Goal: Task Accomplishment & Management: Use online tool/utility

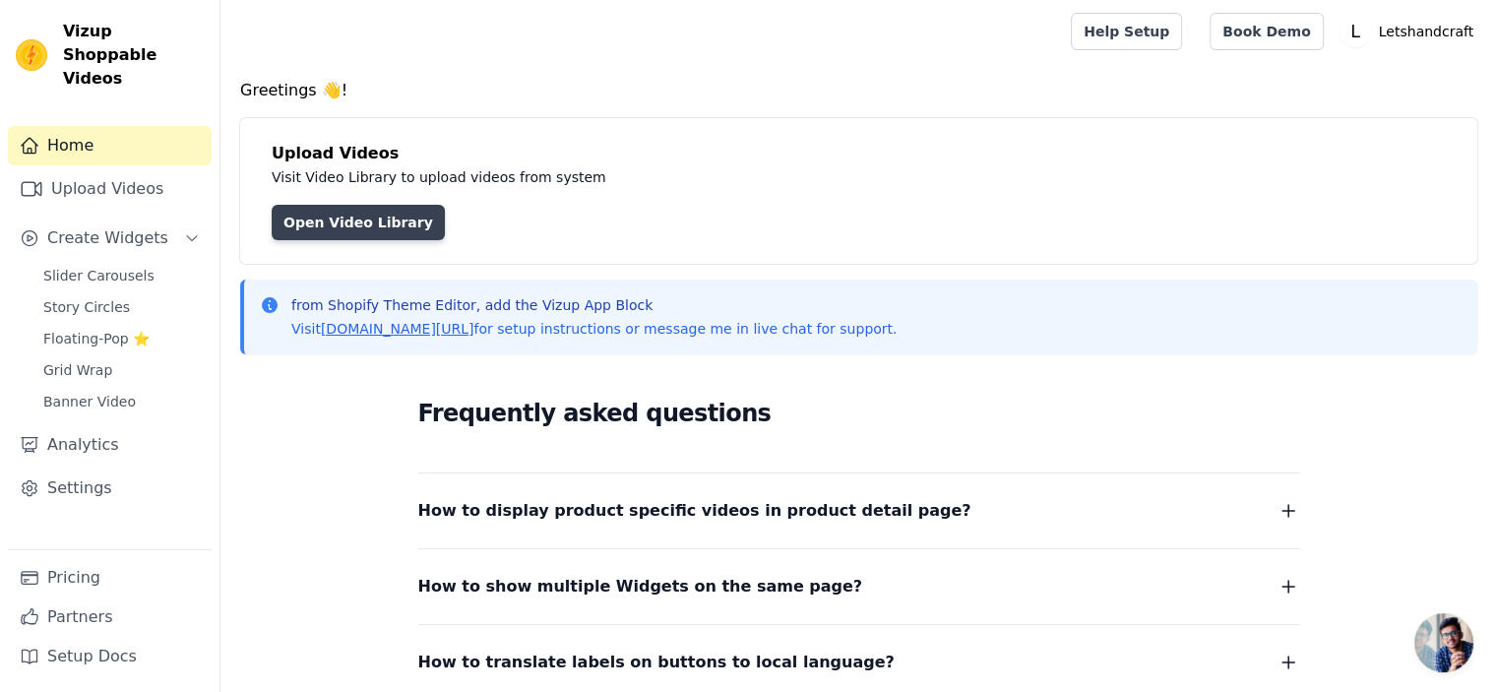
click at [385, 219] on link "Open Video Library" at bounding box center [358, 222] width 173 height 35
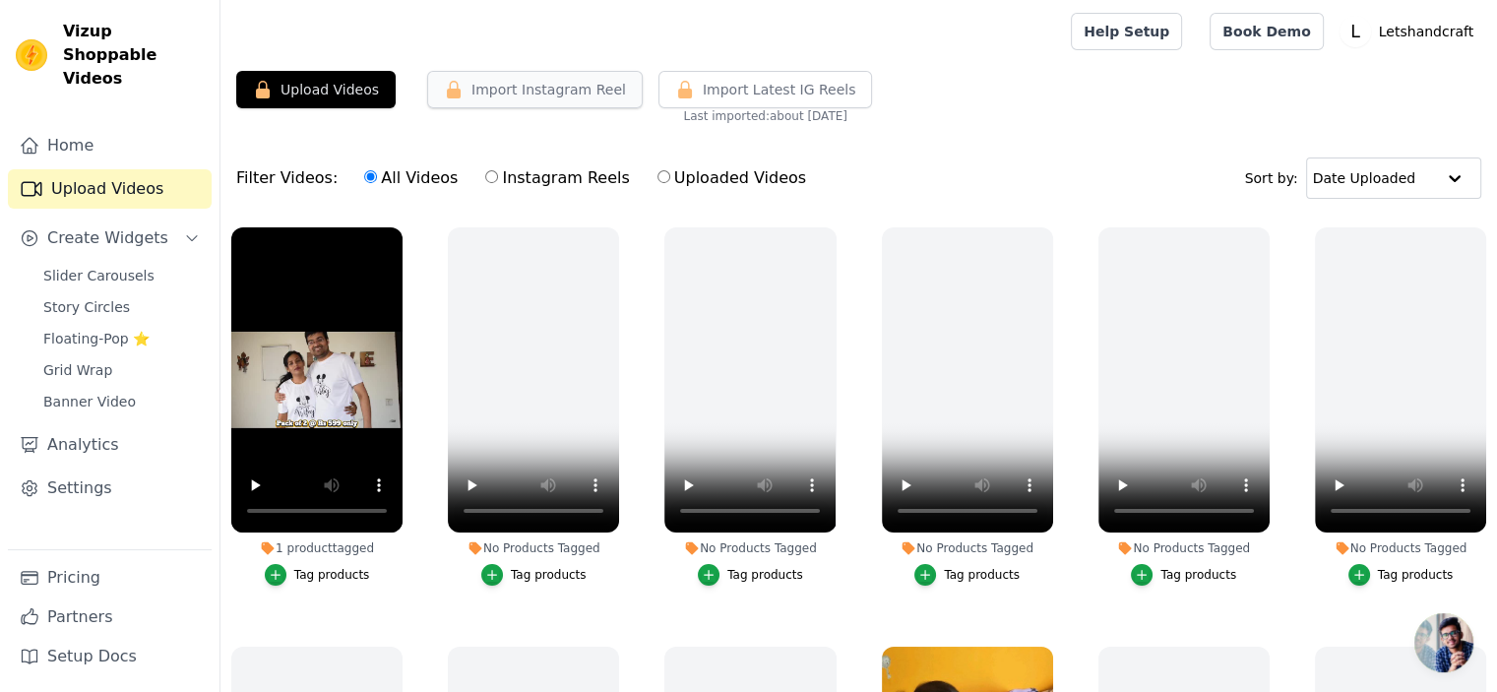
click at [543, 95] on button "Import Instagram Reel" at bounding box center [534, 89] width 215 height 37
click at [310, 88] on button "Upload Videos" at bounding box center [315, 89] width 159 height 37
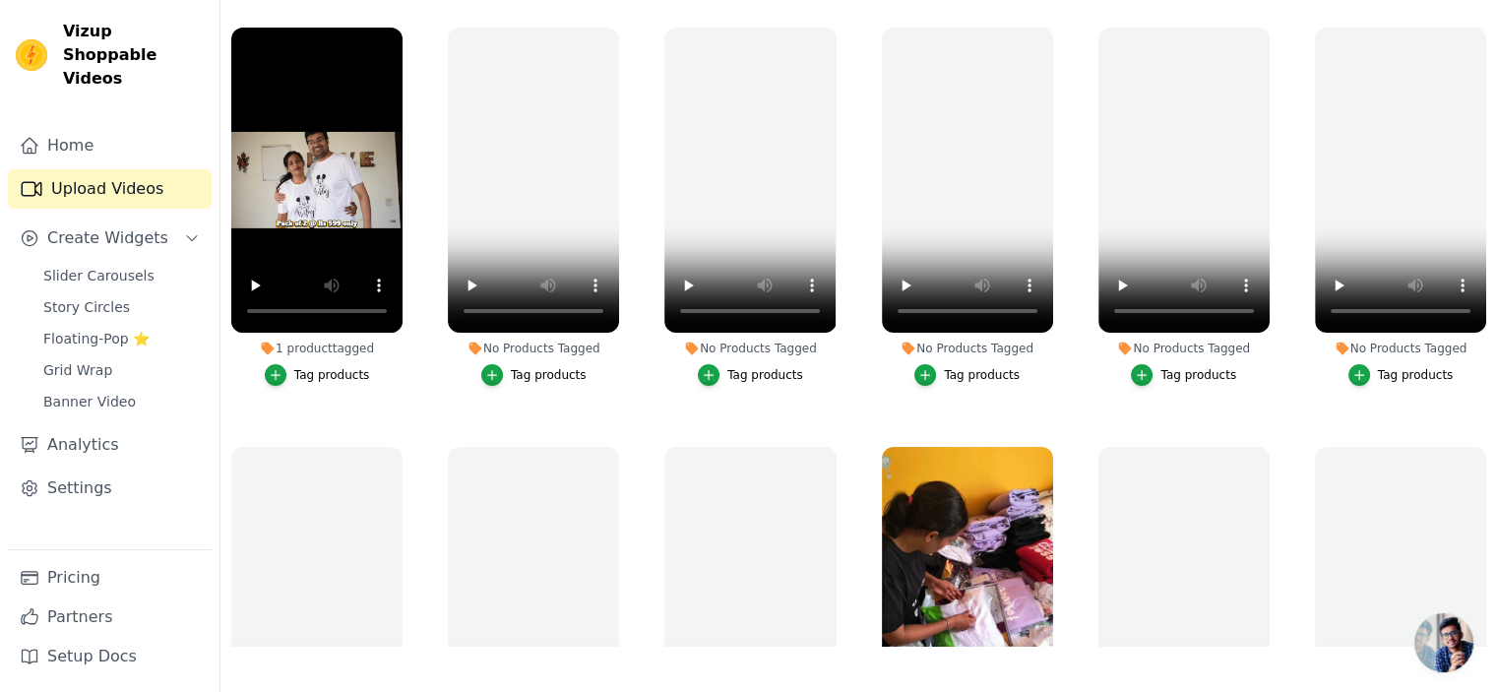
click at [111, 169] on link "Upload Videos" at bounding box center [110, 188] width 204 height 39
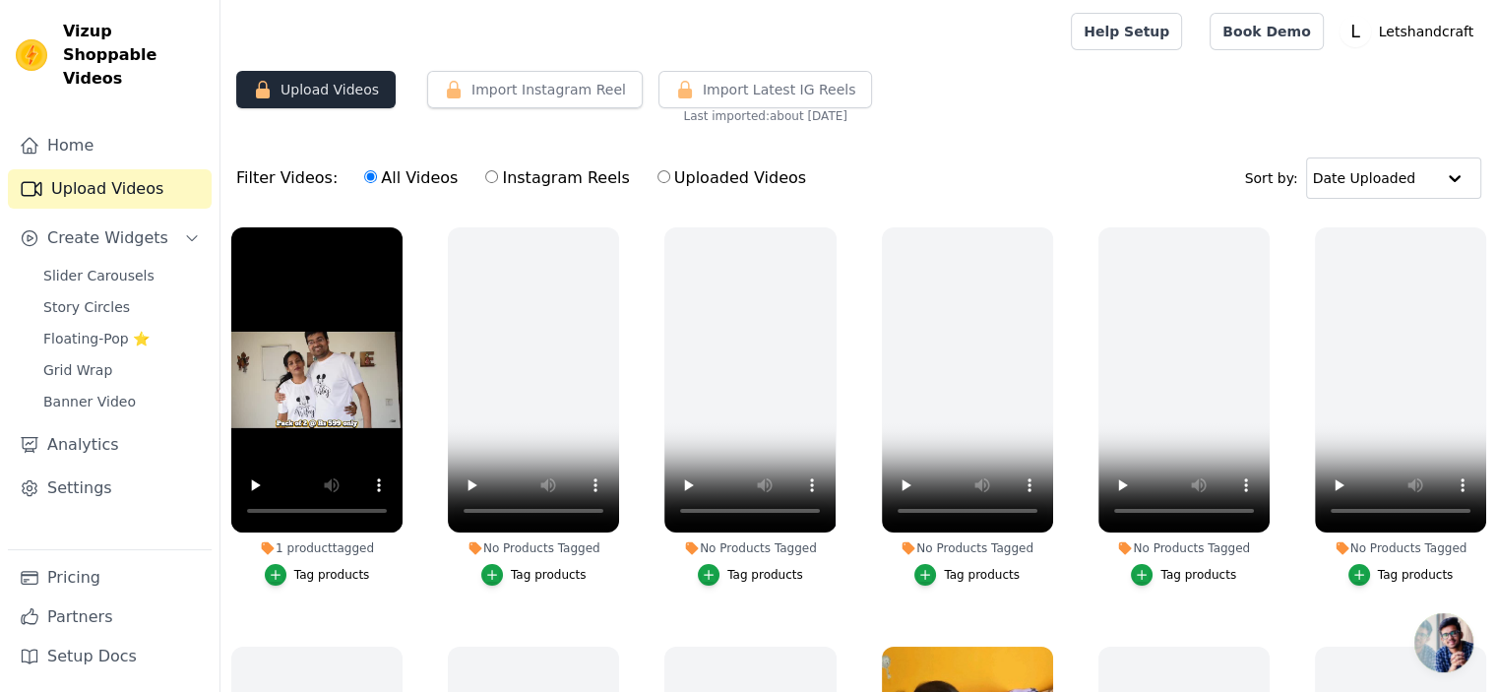
click at [337, 91] on button "Upload Videos" at bounding box center [315, 89] width 159 height 37
click at [494, 90] on button "Import Instagram Reel" at bounding box center [534, 89] width 215 height 37
click at [708, 92] on span "Import Latest IG Reels" at bounding box center [779, 90] width 153 height 20
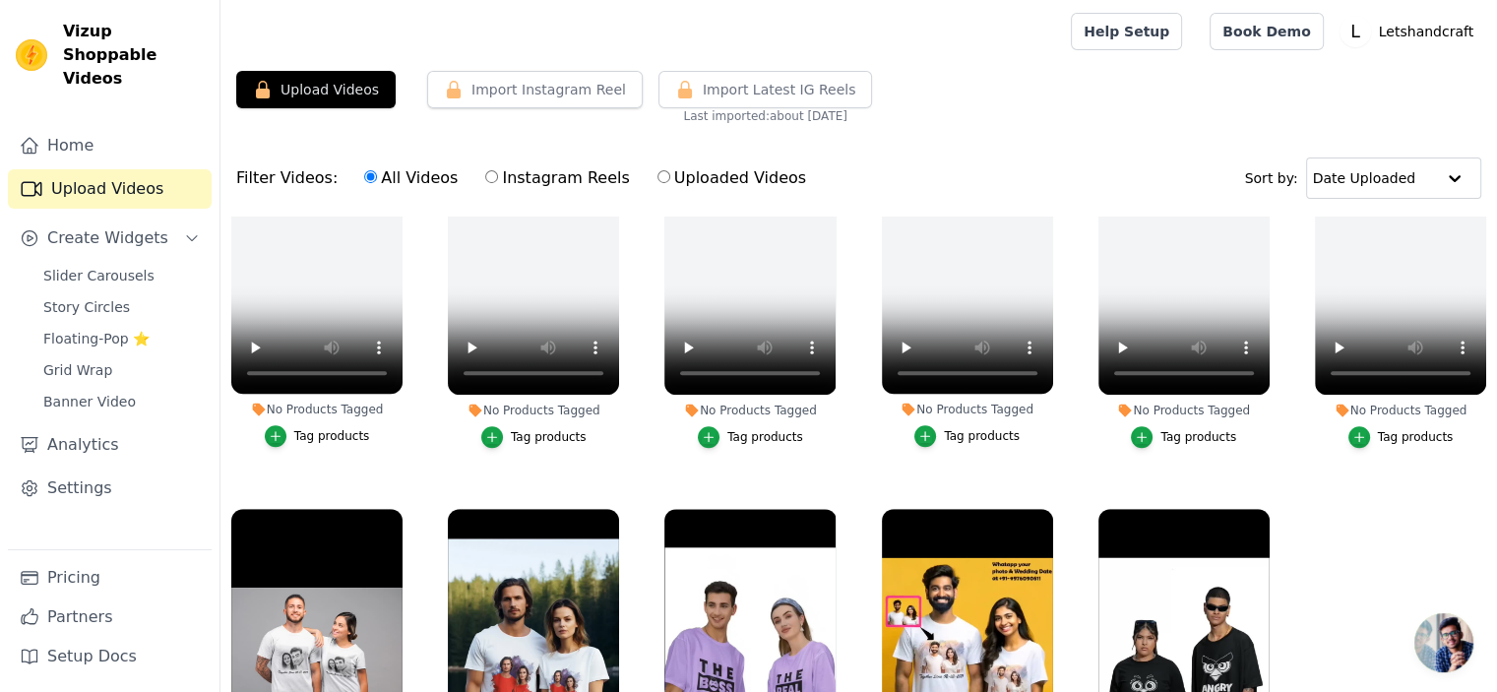
scroll to position [1363, 0]
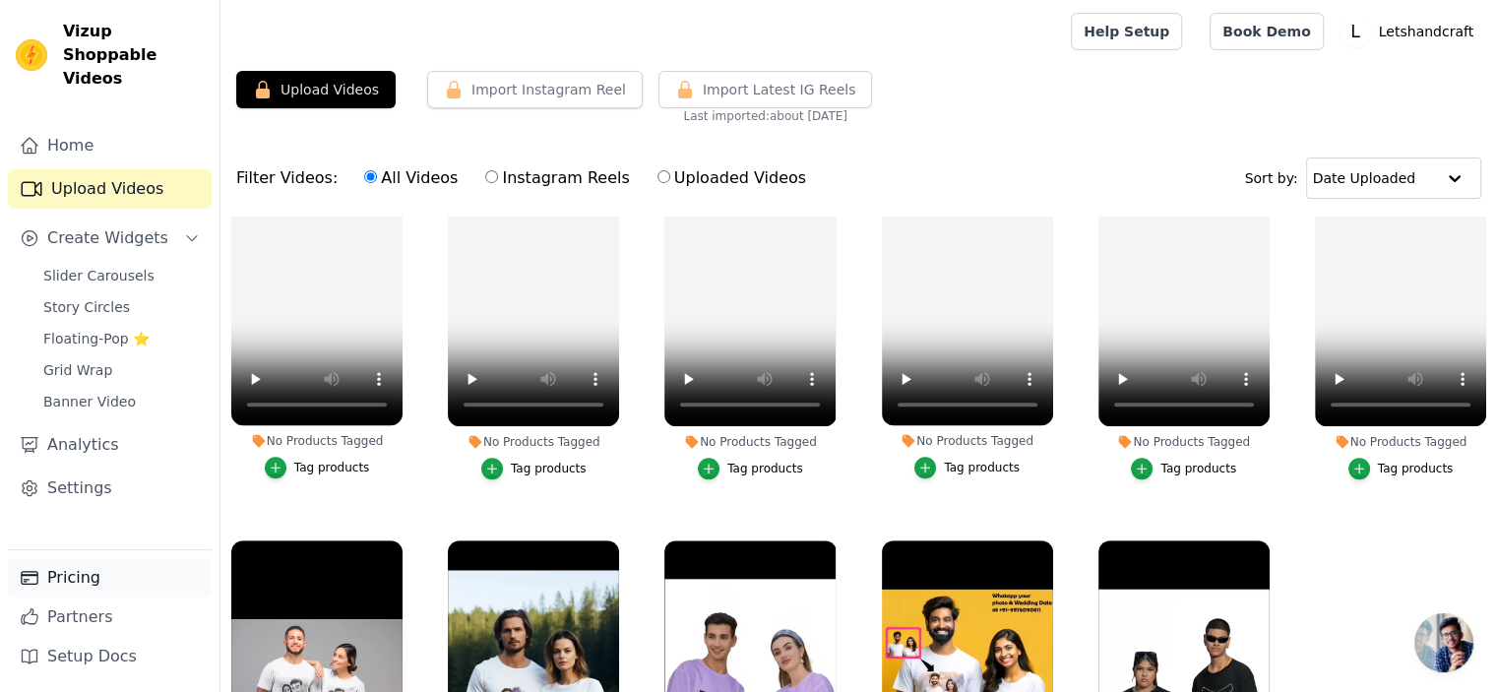
click at [109, 581] on link "Pricing" at bounding box center [110, 577] width 204 height 39
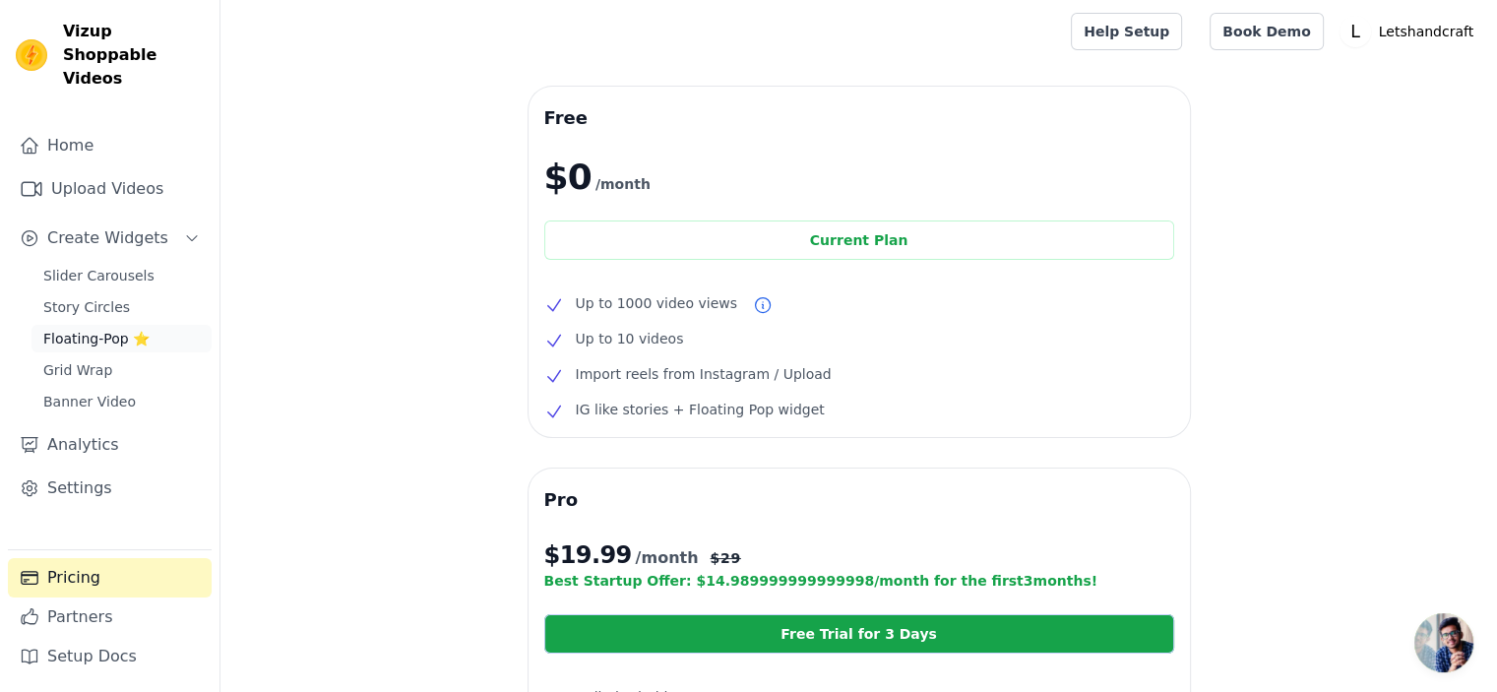
click at [92, 329] on span "Floating-Pop ⭐" at bounding box center [96, 339] width 106 height 20
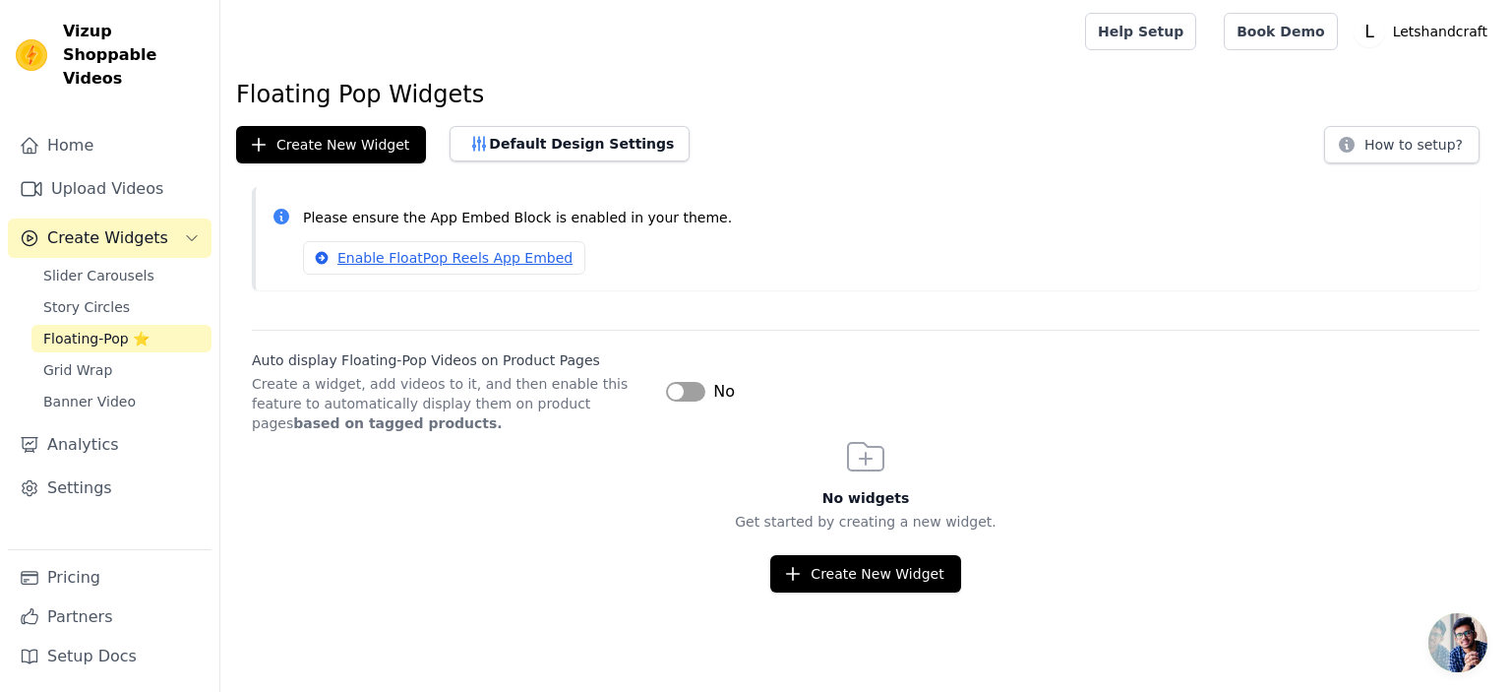
click at [703, 389] on button "Label" at bounding box center [685, 392] width 39 height 20
click at [533, 575] on div "Create New Widget" at bounding box center [865, 573] width 1291 height 37
